Goal: Book appointment/travel/reservation

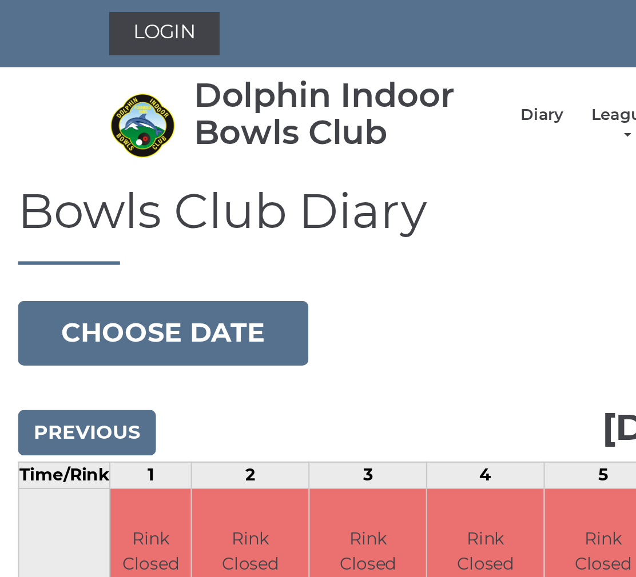
click at [87, 162] on button "Choose date" at bounding box center [78, 159] width 138 height 31
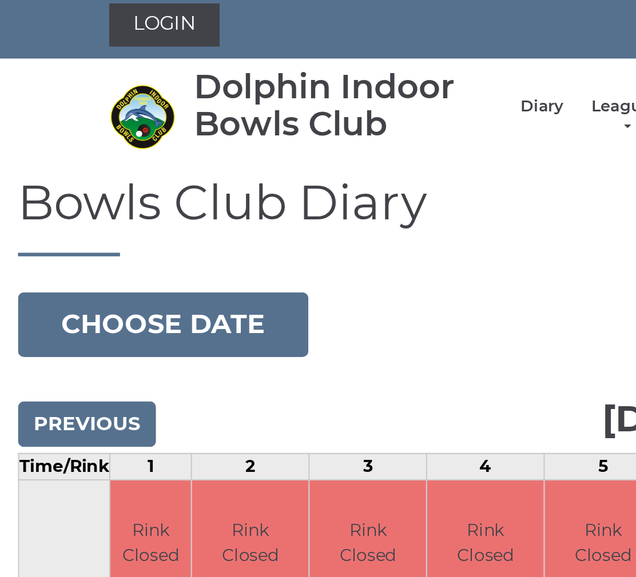
click at [90, 153] on button "Choose date" at bounding box center [78, 159] width 138 height 31
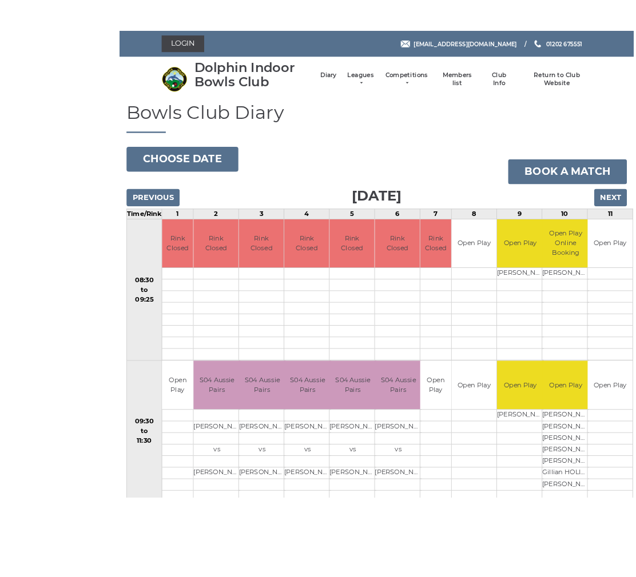
scroll to position [4, 0]
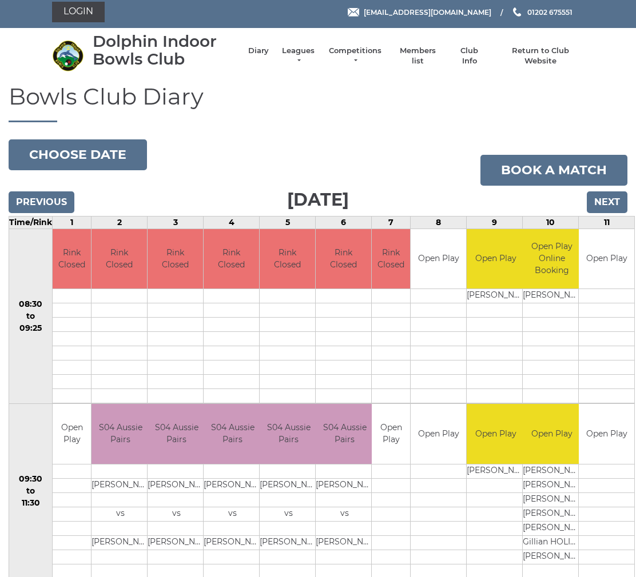
click at [63, 152] on button "Choose date" at bounding box center [78, 155] width 138 height 31
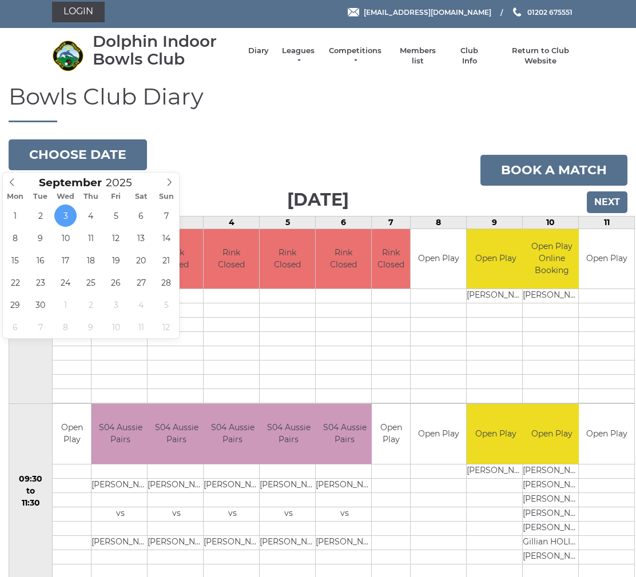
type input "2025-09-15"
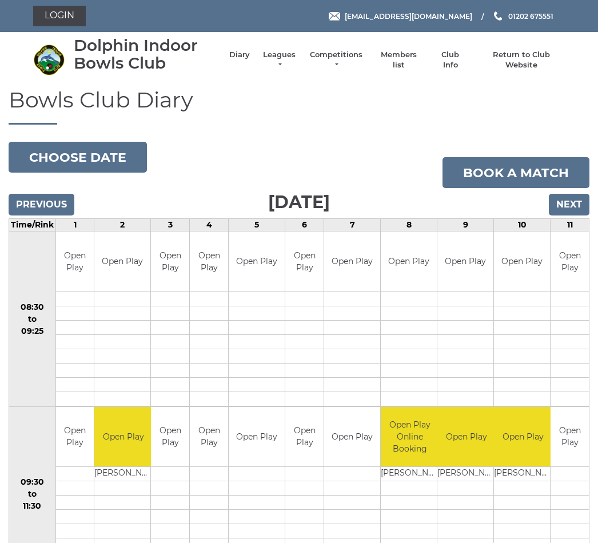
click at [569, 205] on input "Next" at bounding box center [569, 205] width 41 height 22
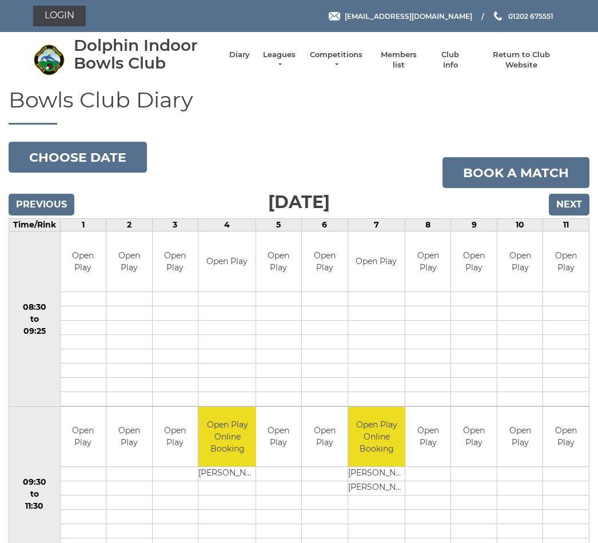
click at [572, 203] on input "Next" at bounding box center [569, 205] width 41 height 22
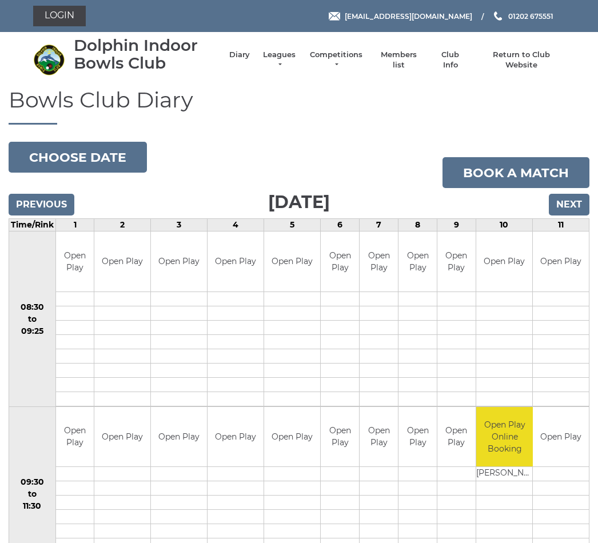
click at [573, 202] on input "Next" at bounding box center [569, 205] width 41 height 22
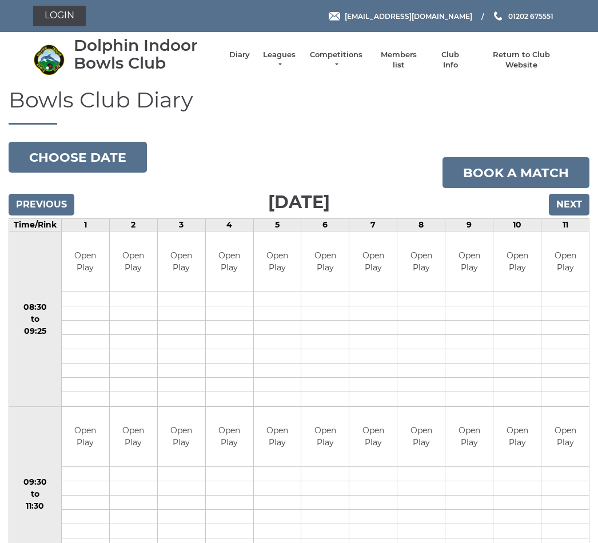
click at [568, 200] on input "Next" at bounding box center [569, 205] width 41 height 22
click at [563, 205] on input "Next" at bounding box center [569, 205] width 41 height 22
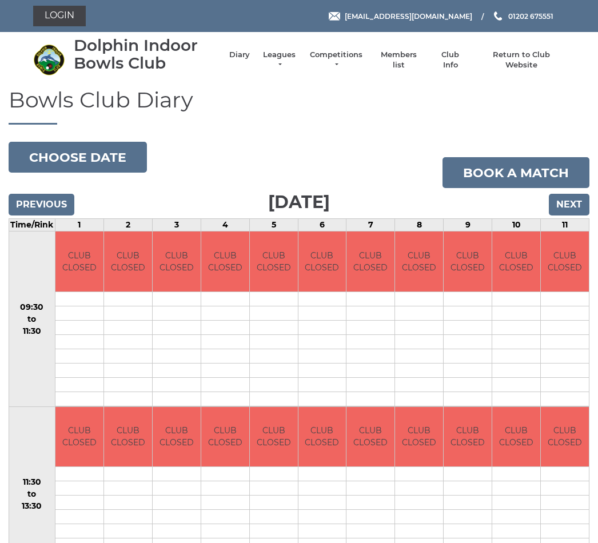
click at [46, 208] on input "Previous" at bounding box center [42, 205] width 66 height 22
